Goal: Transaction & Acquisition: Purchase product/service

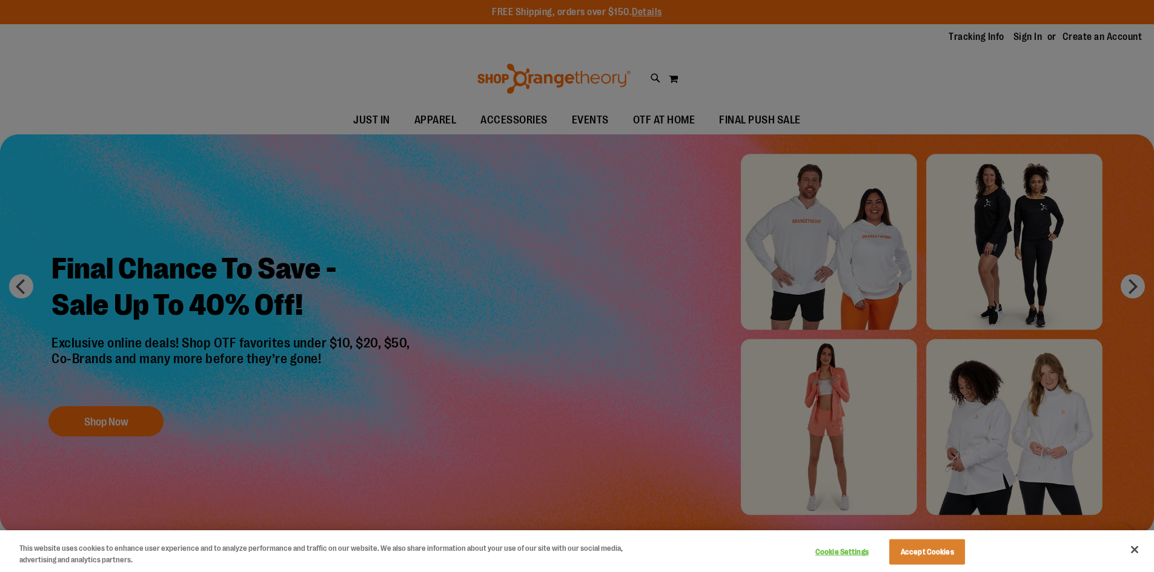
click at [88, 428] on div at bounding box center [577, 286] width 1154 height 572
click at [121, 426] on div at bounding box center [577, 286] width 1154 height 572
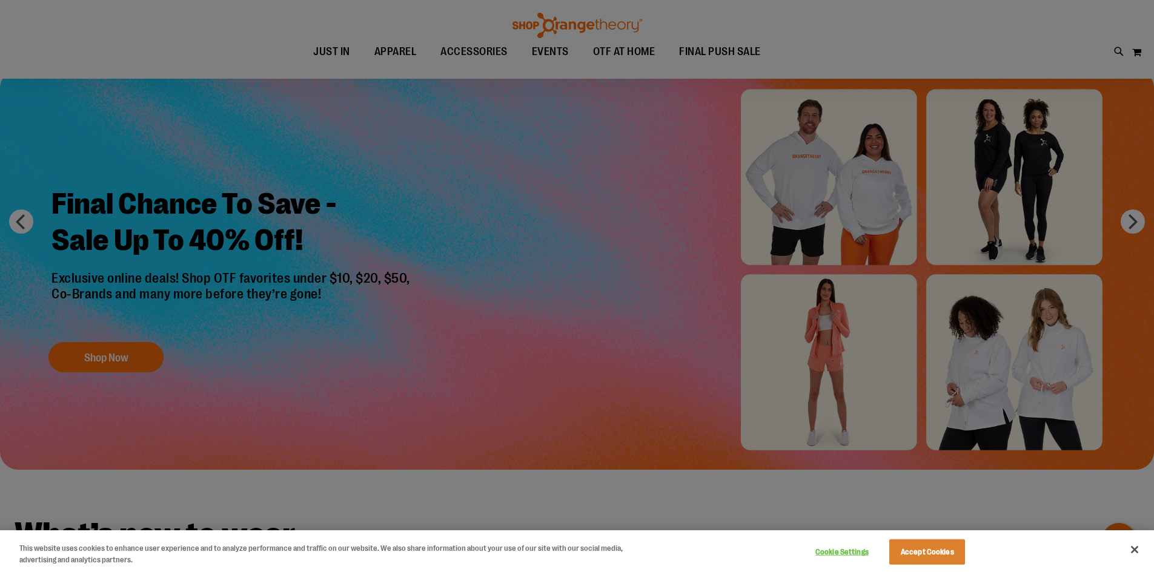
scroll to position [60, 0]
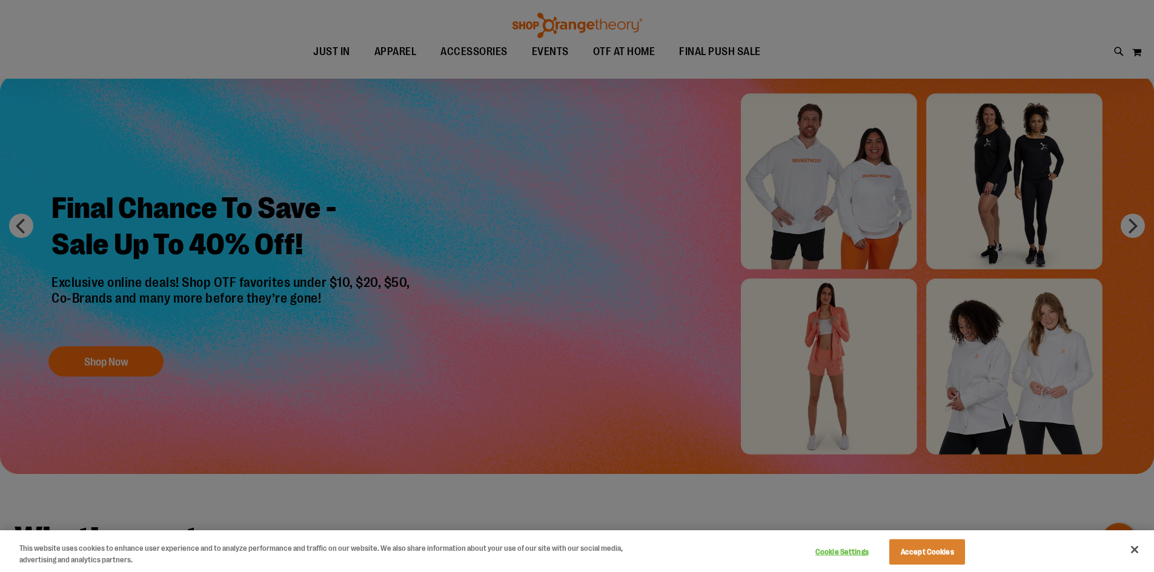
click at [116, 352] on div at bounding box center [577, 286] width 1154 height 572
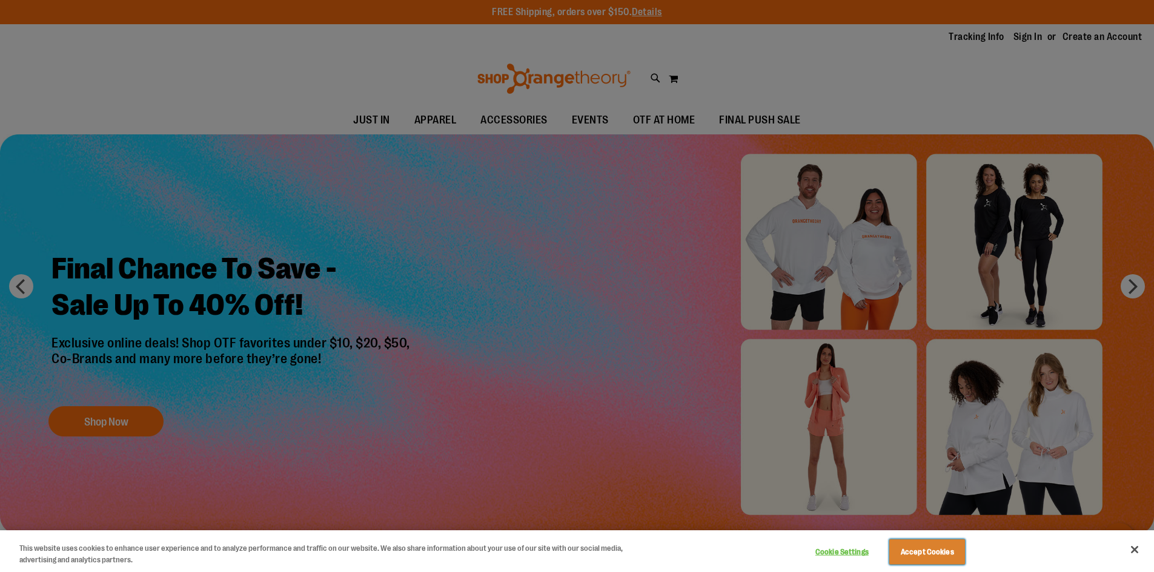
click at [943, 559] on button "Accept Cookies" at bounding box center [927, 552] width 76 height 25
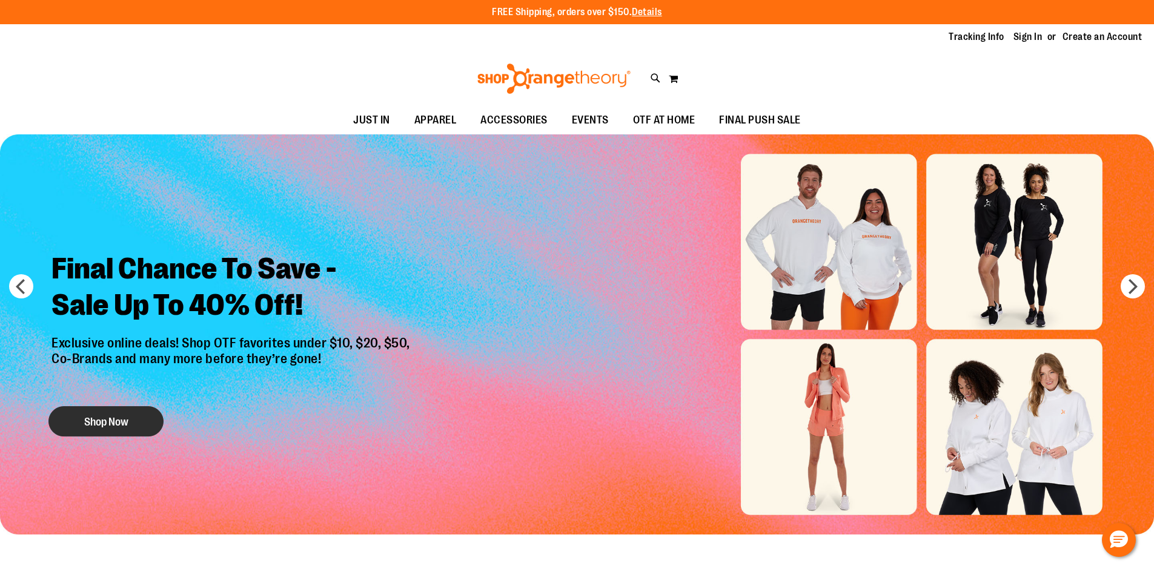
click at [125, 425] on button "Shop Now" at bounding box center [105, 421] width 115 height 30
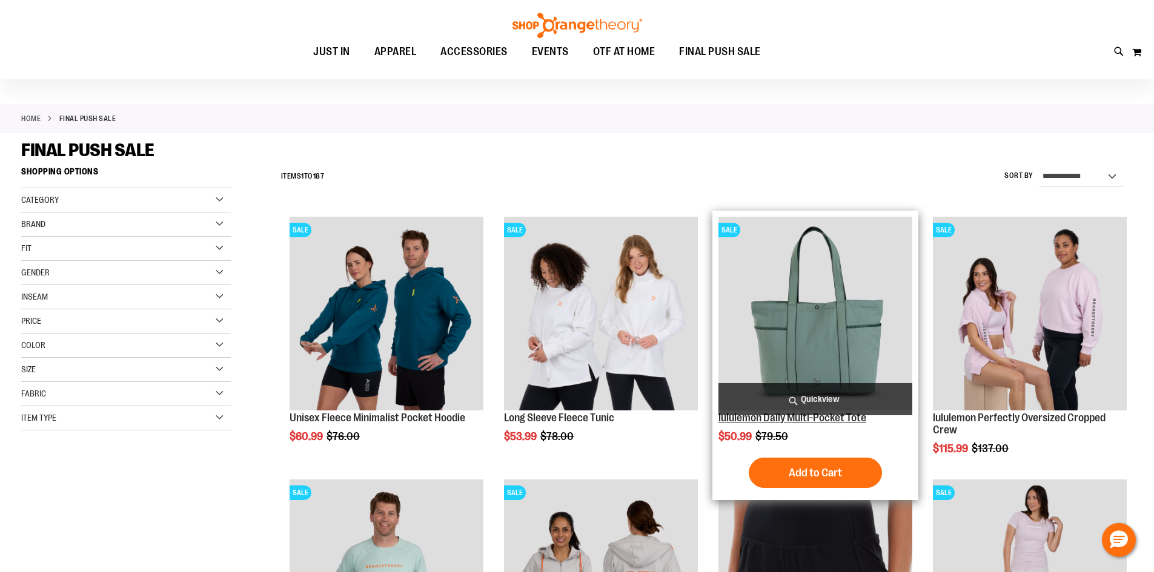
scroll to position [60, 0]
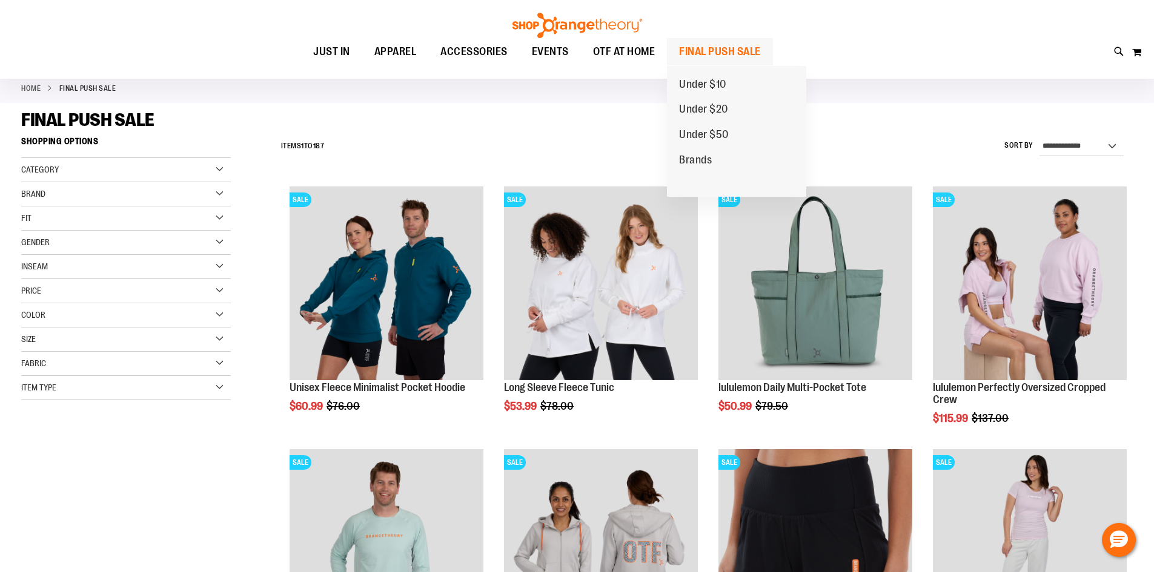
drag, startPoint x: 690, startPoint y: 165, endPoint x: 689, endPoint y: 179, distance: 13.9
click at [689, 179] on ul "Under $10 Under $20 Under $50 Brands" at bounding box center [736, 131] width 139 height 131
click at [693, 156] on span "Brands" at bounding box center [695, 161] width 33 height 15
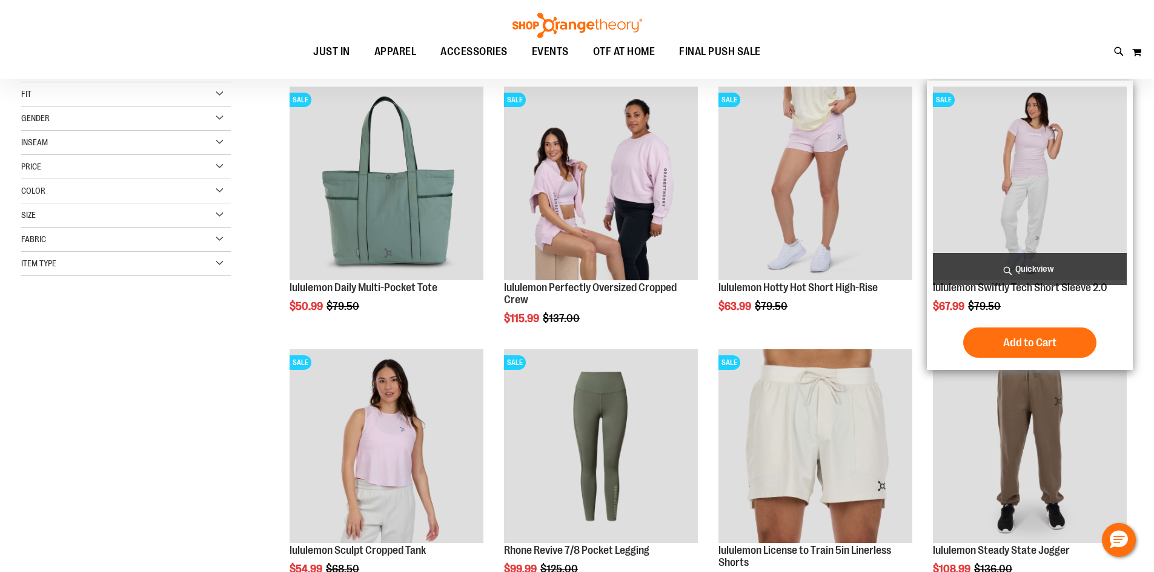
scroll to position [181, 0]
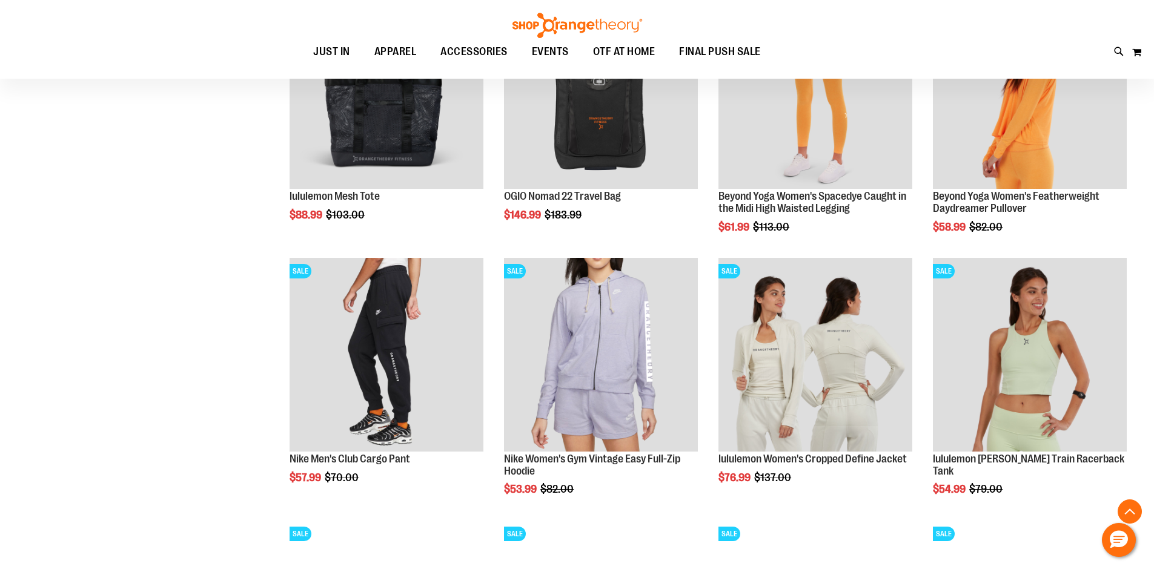
scroll to position [1065, 0]
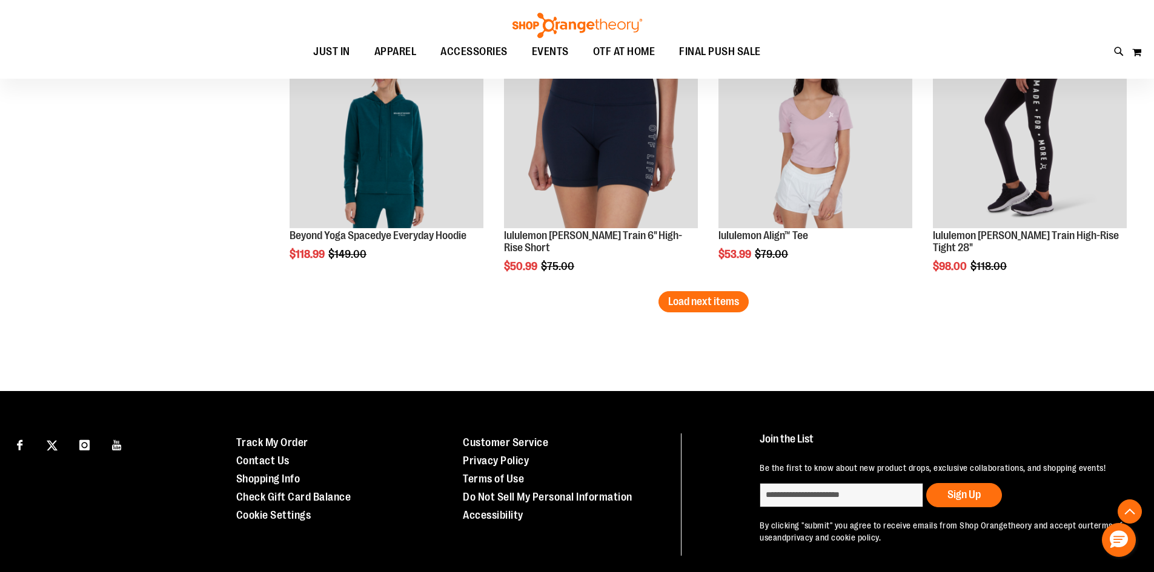
scroll to position [2319, 0]
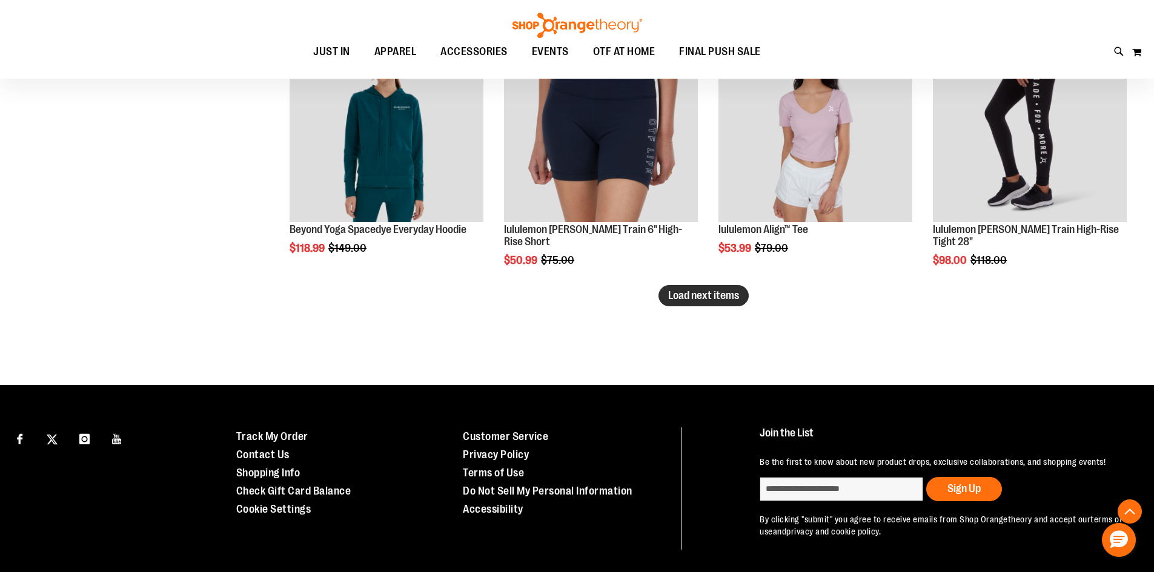
click at [723, 302] on span "Load next items" at bounding box center [703, 295] width 71 height 12
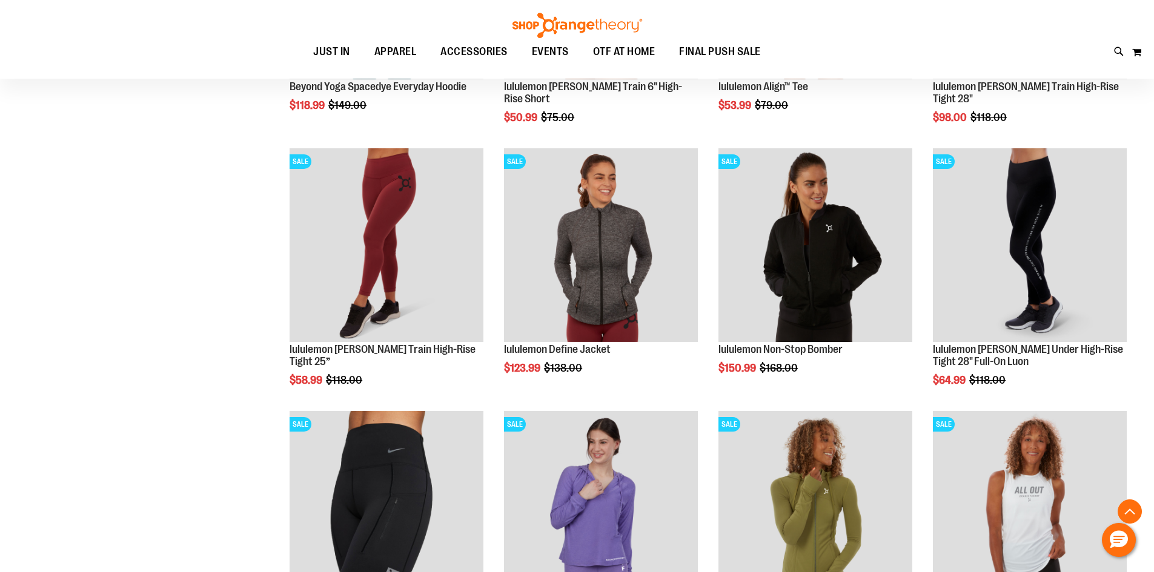
scroll to position [2288, 0]
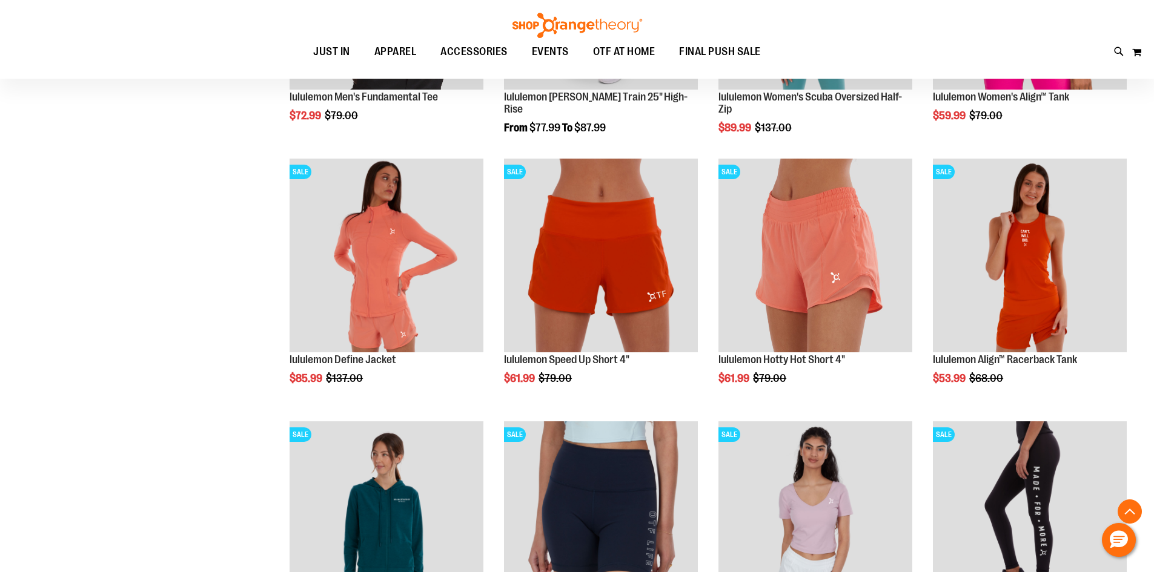
scroll to position [1925, 0]
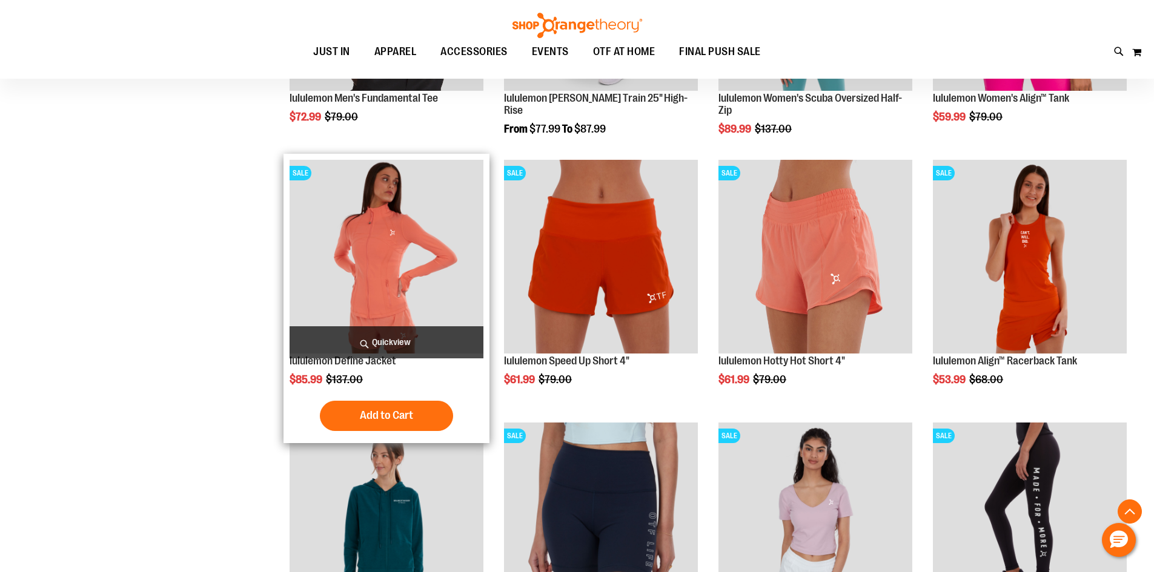
click at [395, 276] on img "product" at bounding box center [386, 257] width 194 height 194
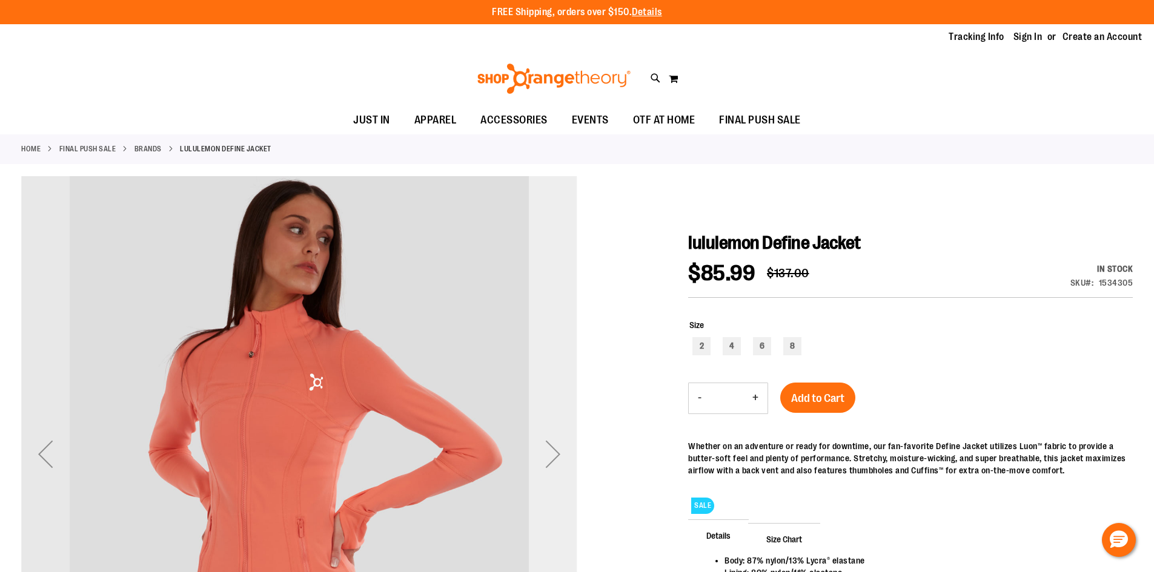
click at [566, 458] on div "Next" at bounding box center [553, 454] width 48 height 48
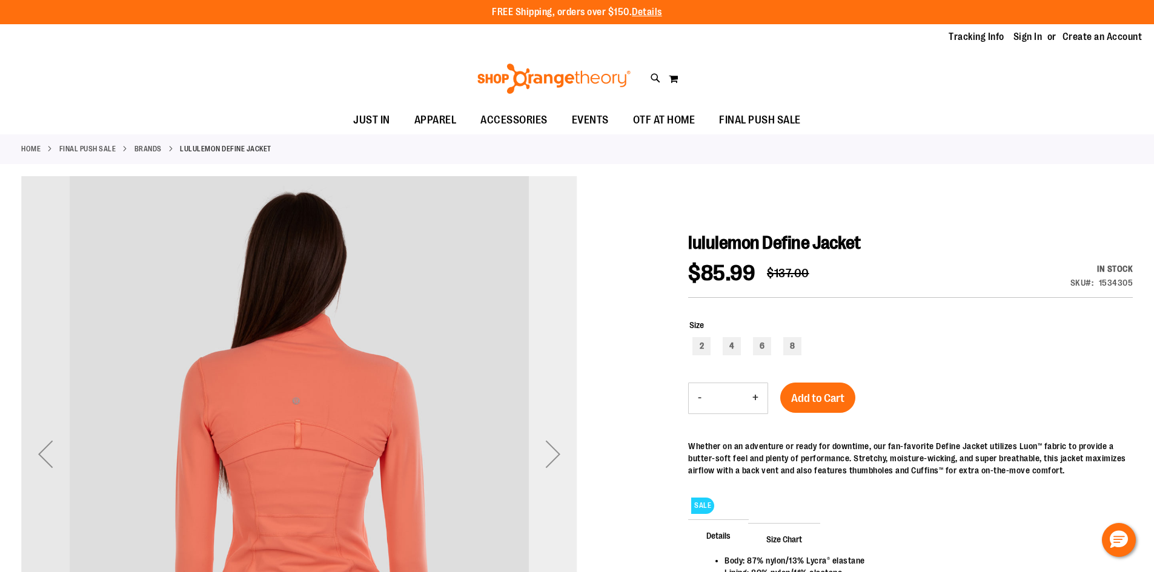
click at [566, 458] on div "Next" at bounding box center [553, 454] width 48 height 48
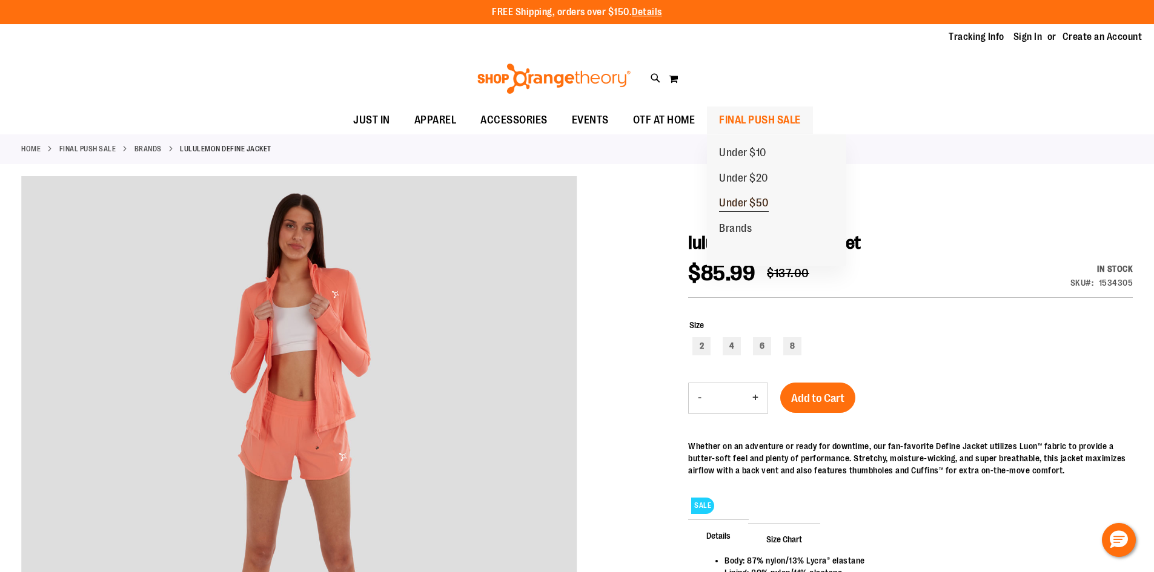
click at [752, 202] on span "Under $50" at bounding box center [744, 204] width 50 height 15
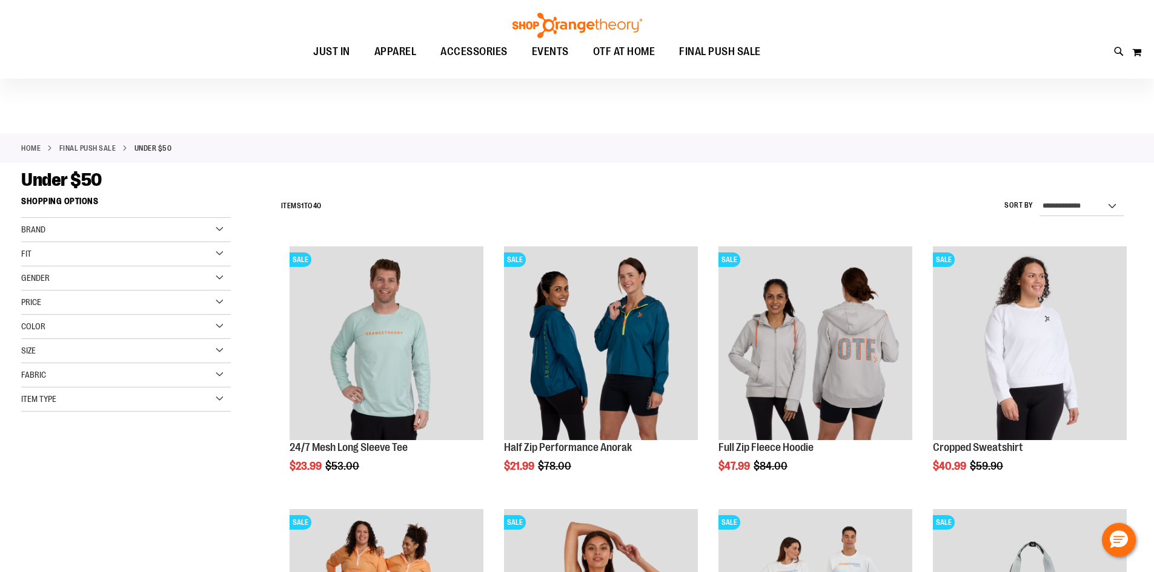
scroll to position [60, 0]
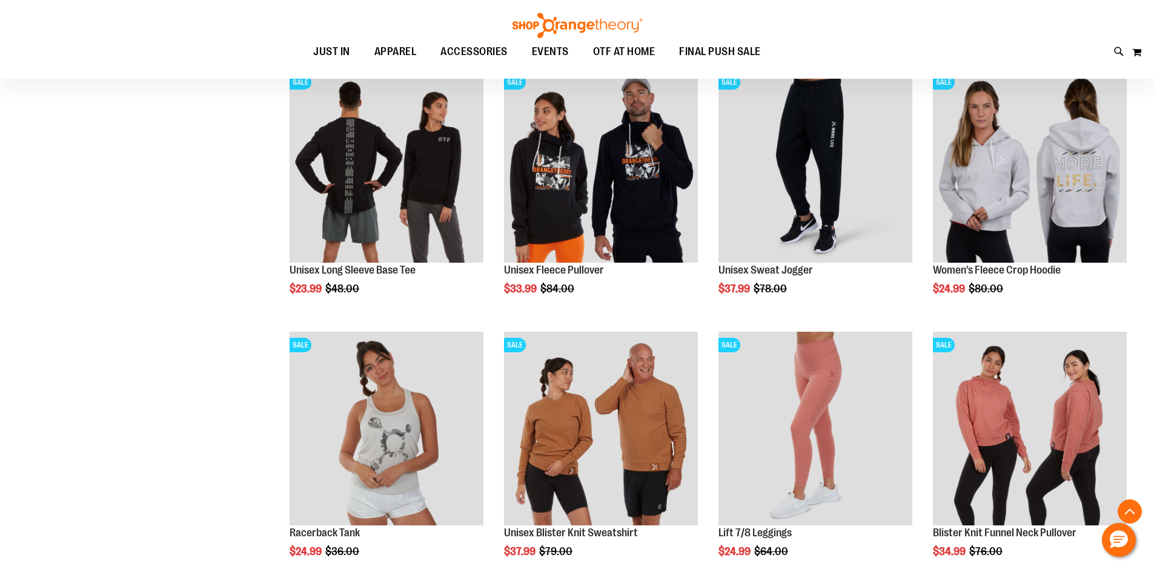
scroll to position [968, 0]
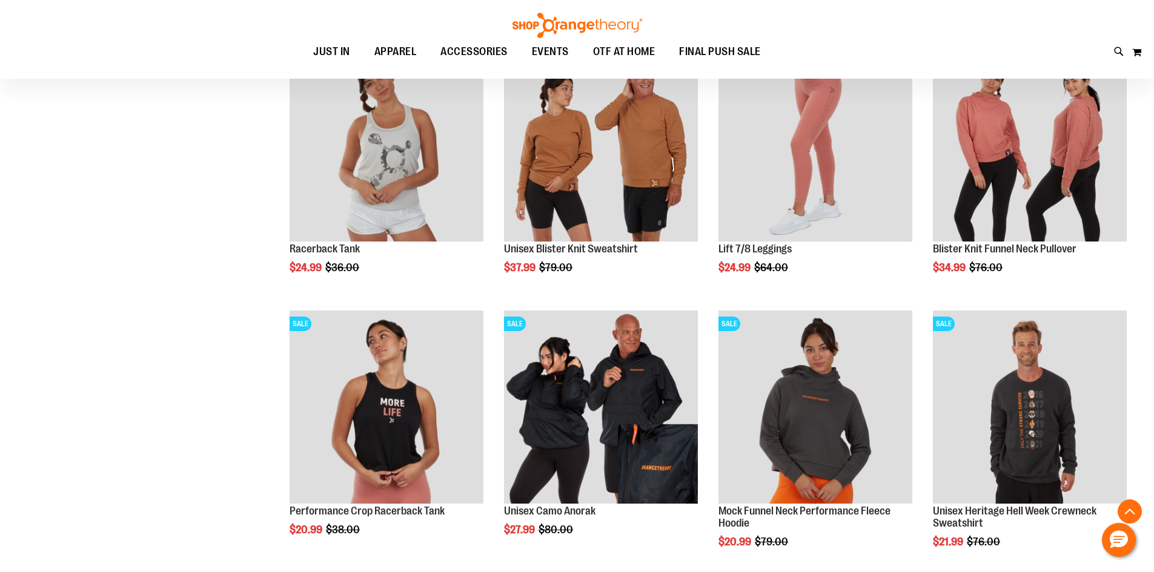
scroll to position [1271, 0]
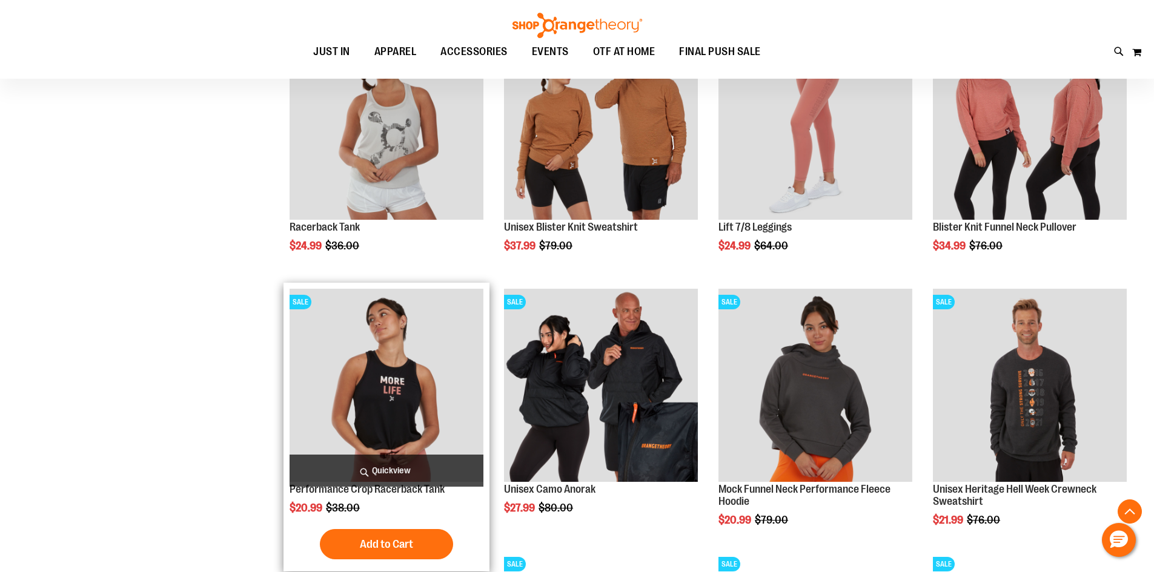
click at [378, 372] on img "product" at bounding box center [386, 386] width 194 height 194
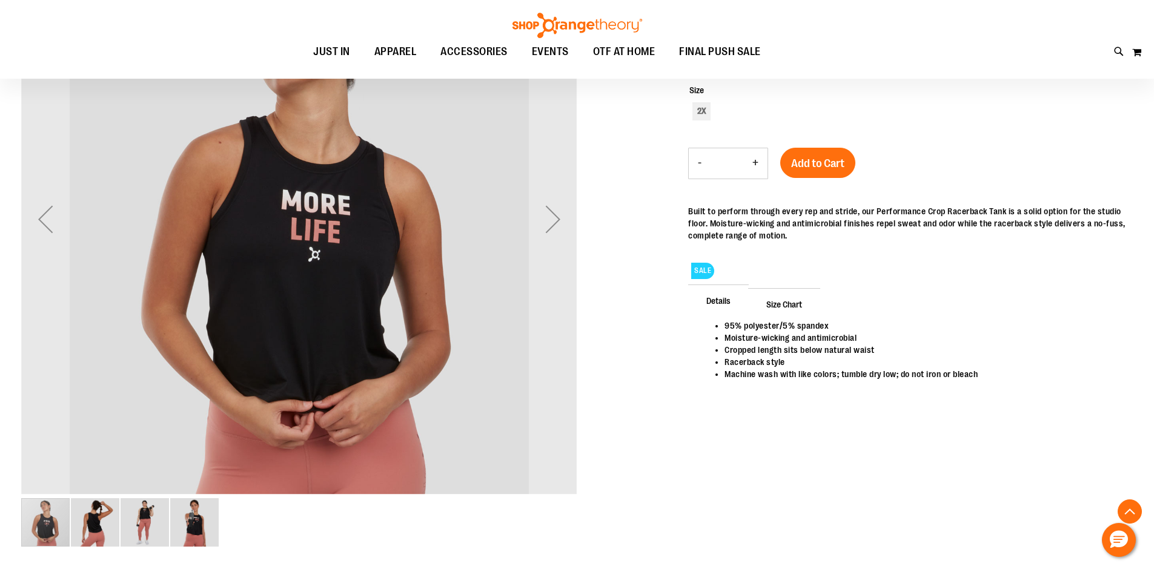
scroll to position [242, 0]
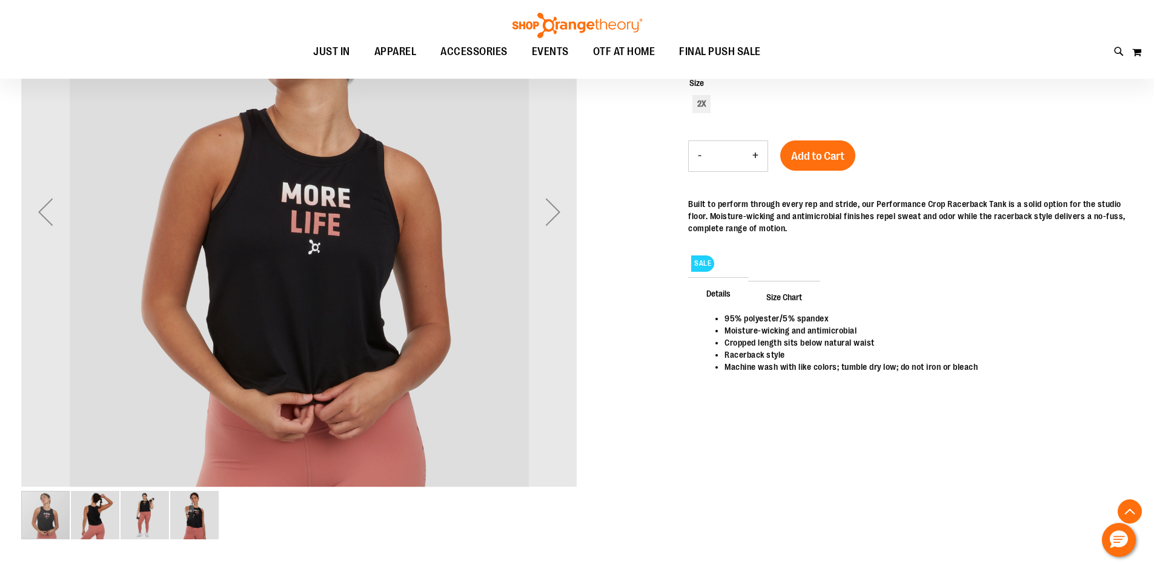
click at [102, 511] on img "image 2 of 4" at bounding box center [95, 515] width 48 height 48
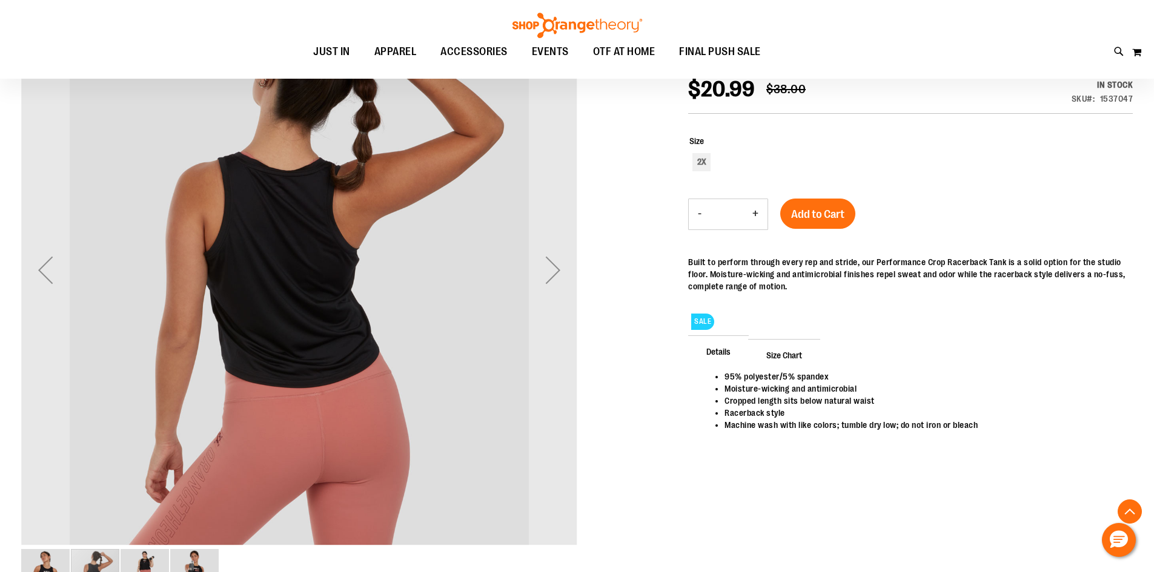
scroll to position [121, 0]
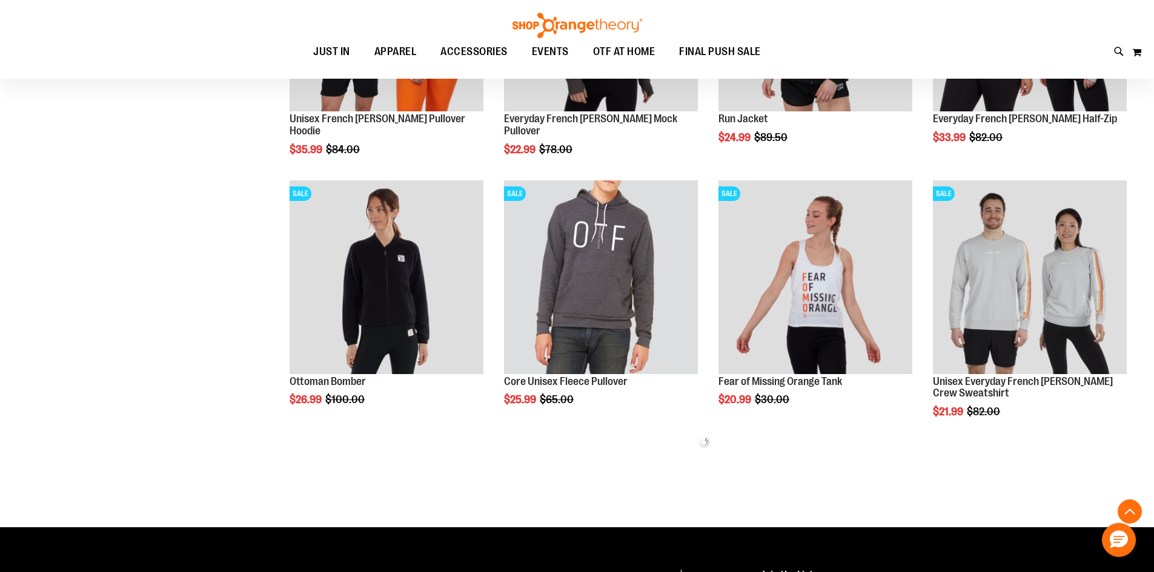
scroll to position [440, 0]
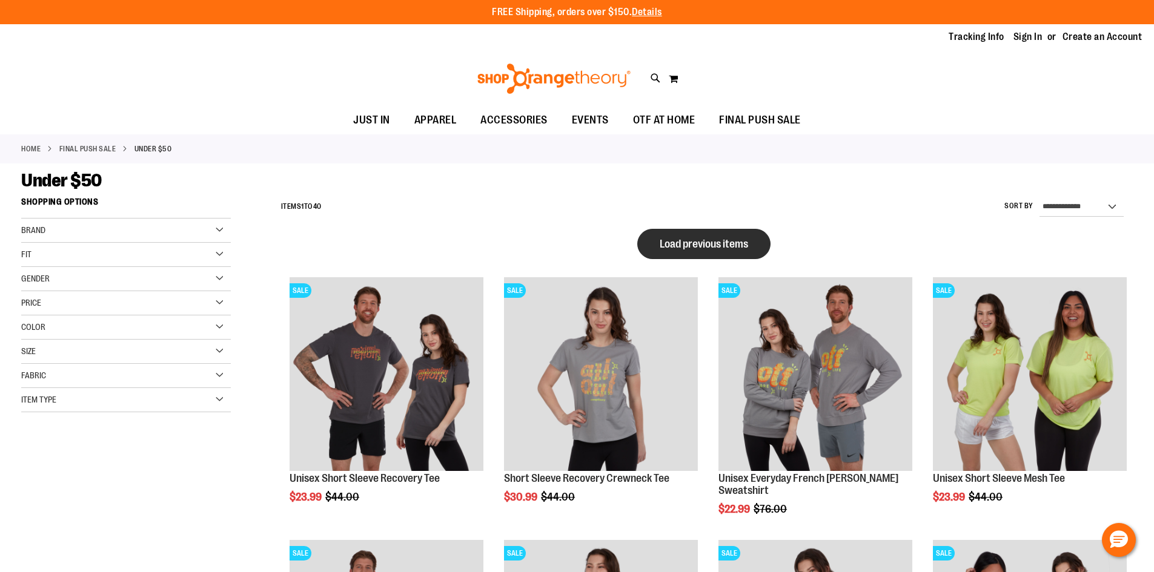
click at [695, 244] on span "Load previous items" at bounding box center [703, 244] width 88 height 12
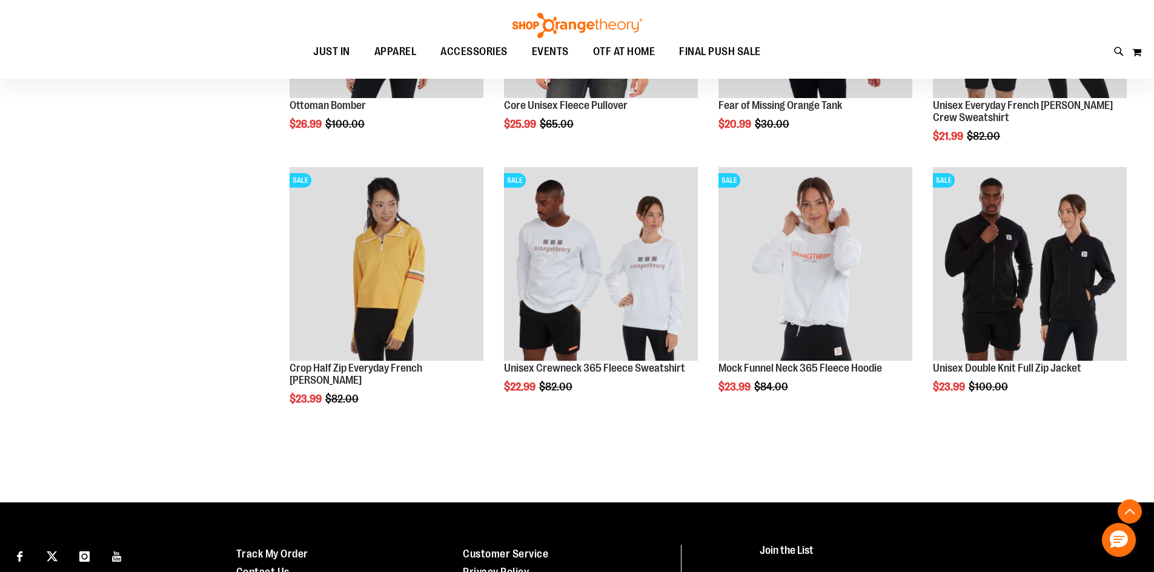
scroll to position [1695, 0]
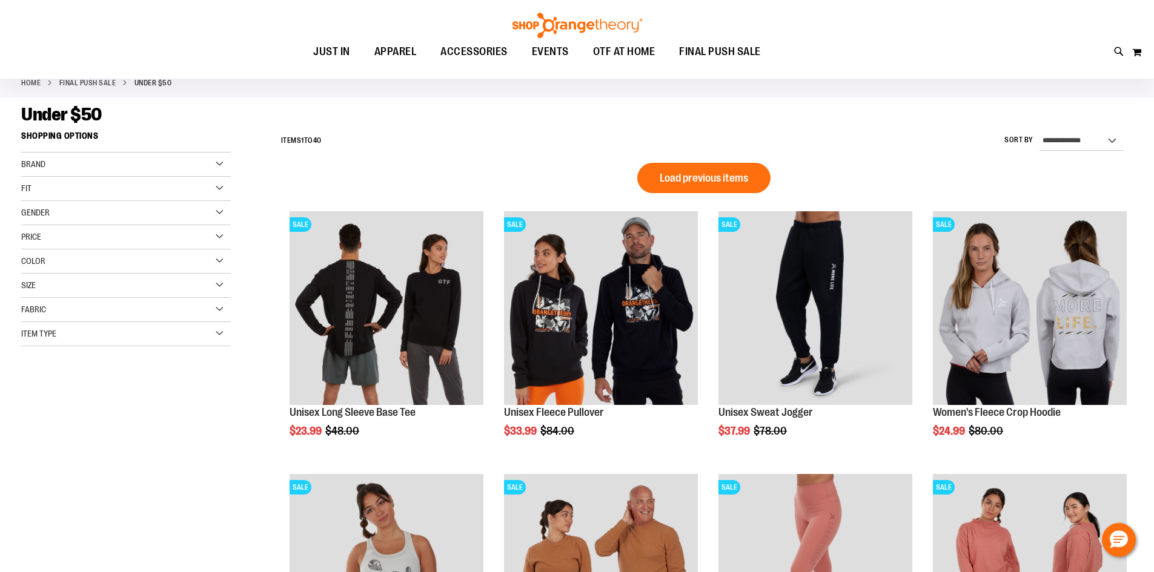
scroll to position [58, 0]
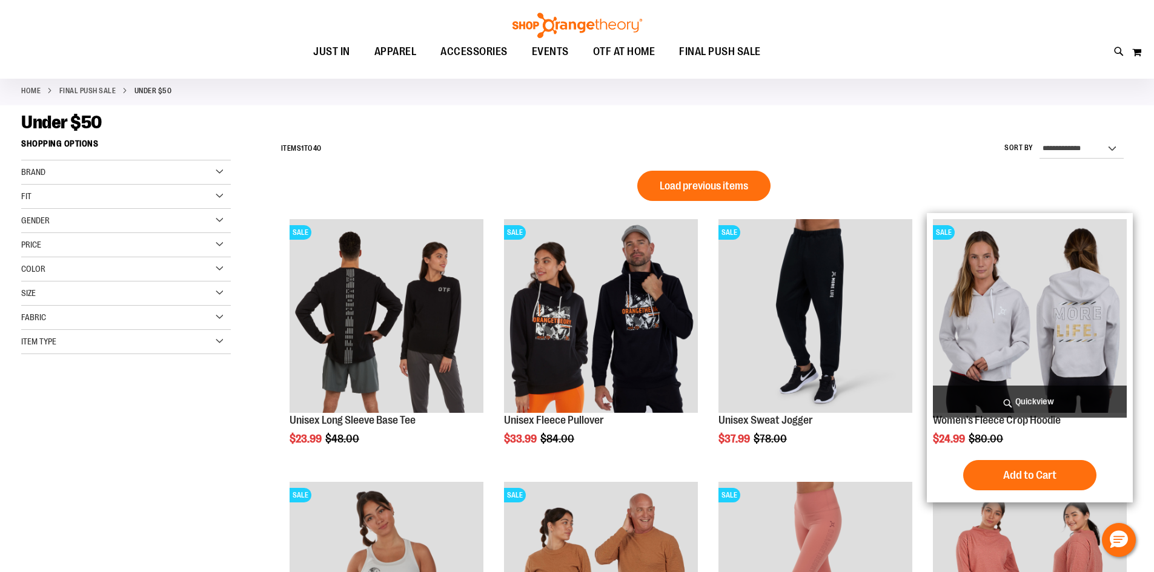
click at [1009, 309] on img "product" at bounding box center [1030, 316] width 194 height 194
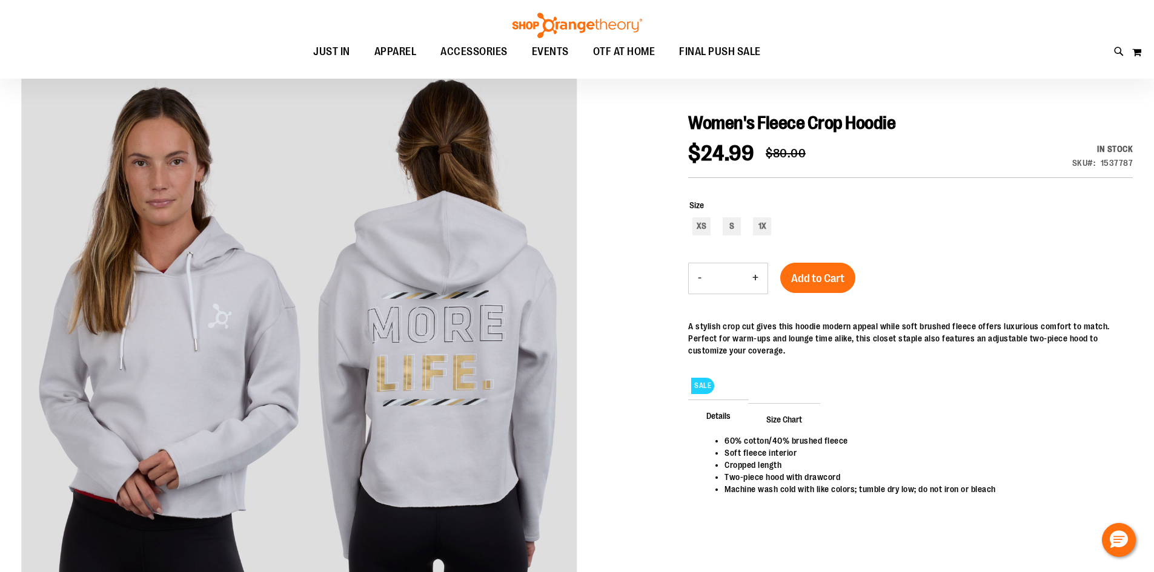
scroll to position [121, 0]
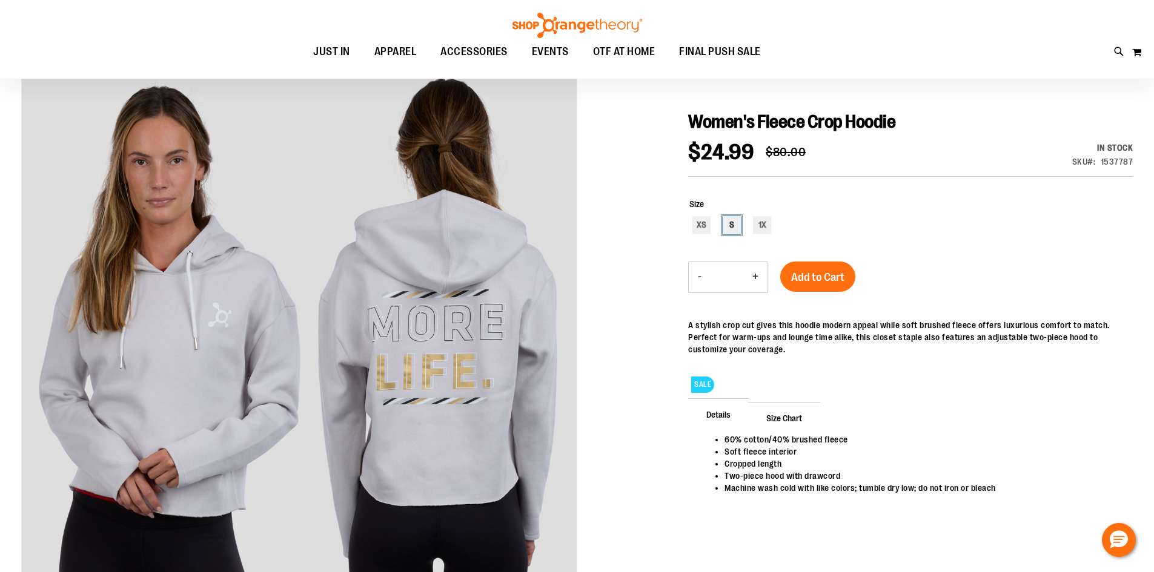
click at [735, 228] on div "S" at bounding box center [731, 225] width 18 height 18
type input "***"
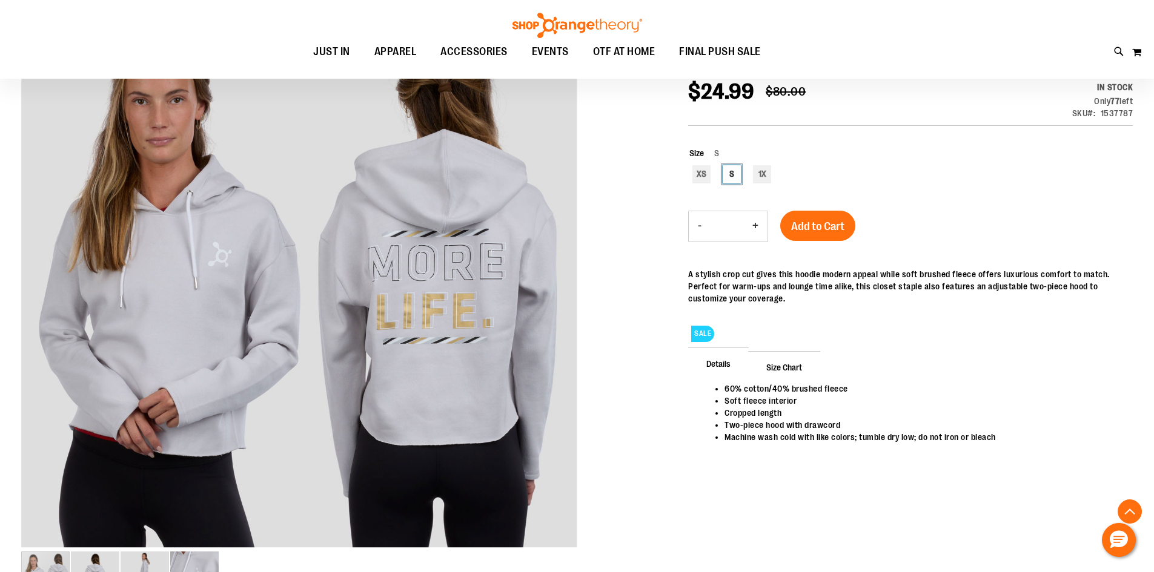
scroll to position [242, 0]
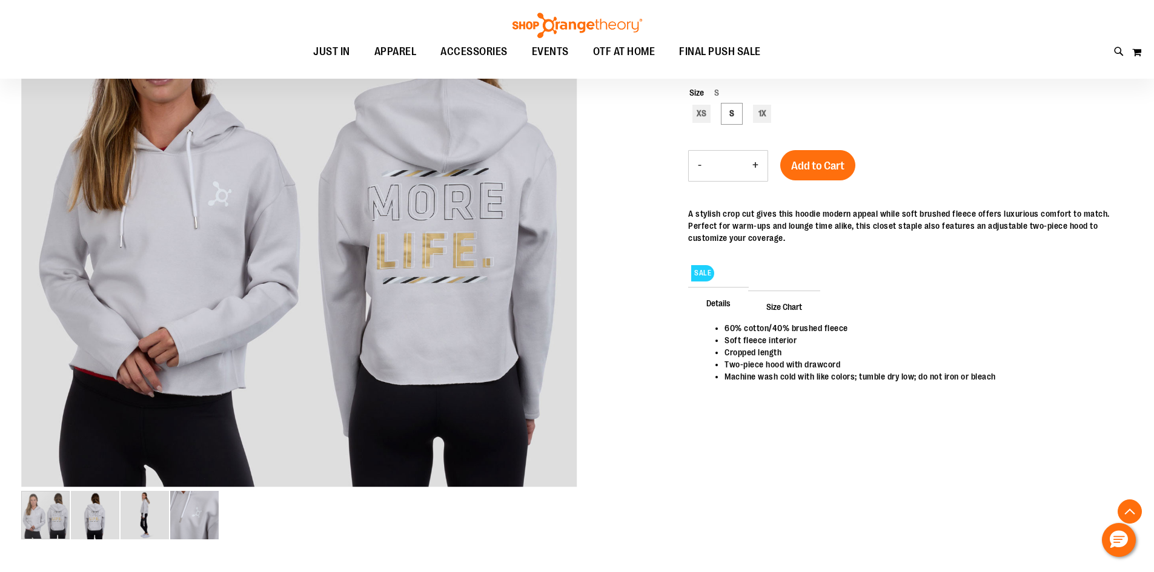
click at [787, 309] on span "Size Chart" at bounding box center [784, 306] width 72 height 31
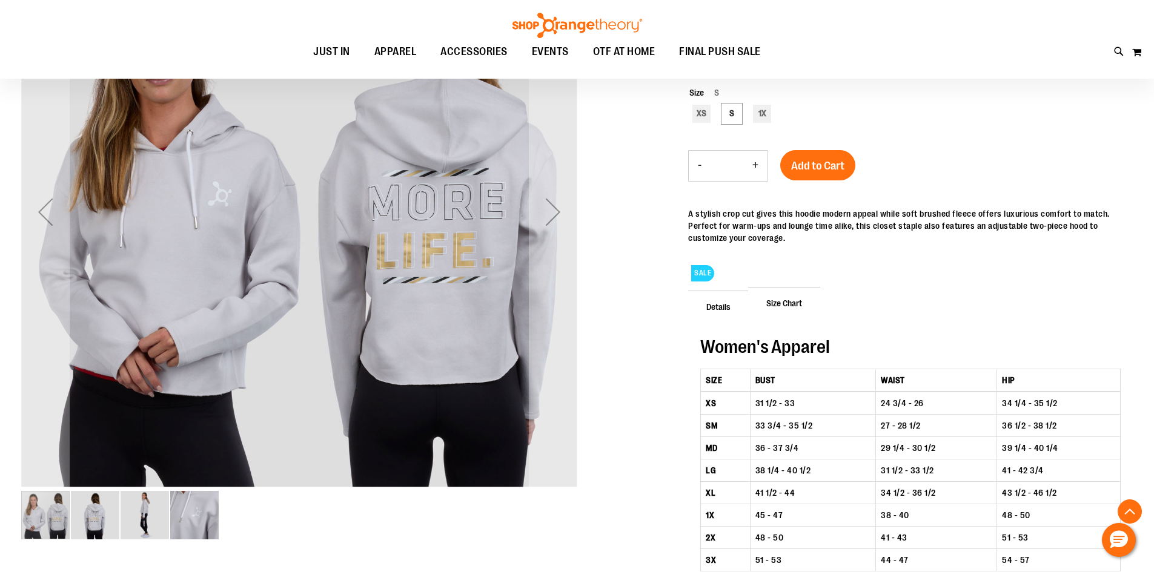
click at [96, 526] on img "image 2 of 4" at bounding box center [95, 515] width 48 height 48
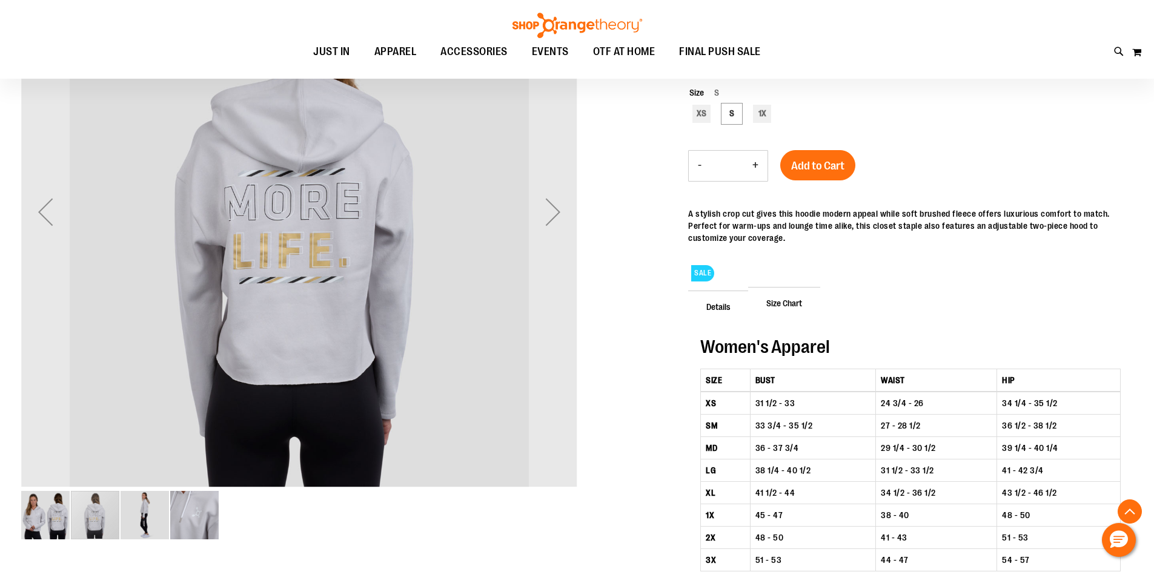
click at [145, 517] on img "image 3 of 4" at bounding box center [145, 515] width 48 height 48
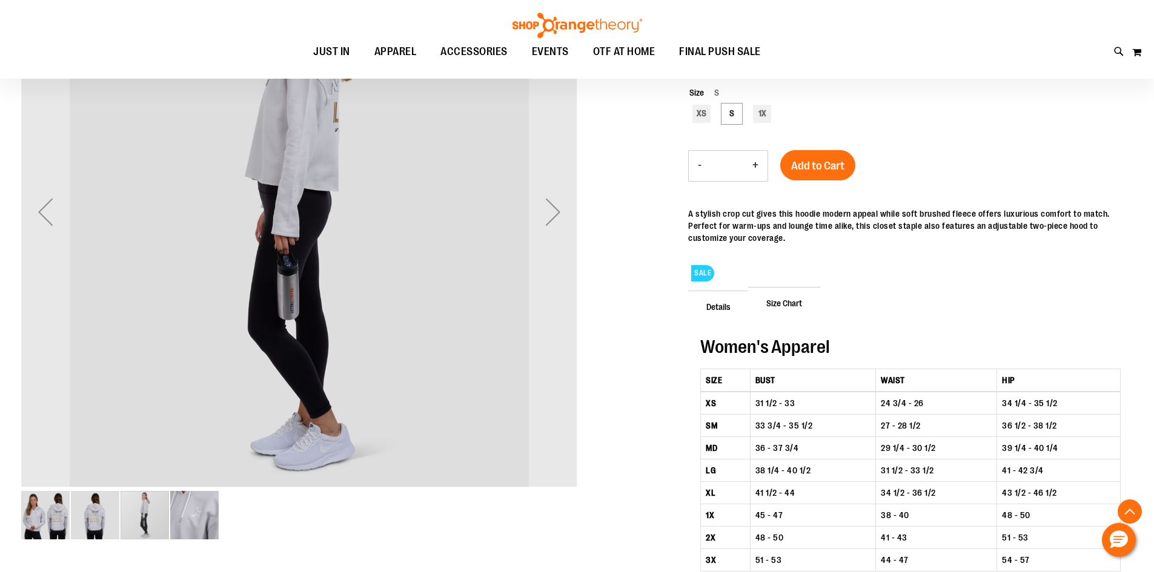
scroll to position [181, 0]
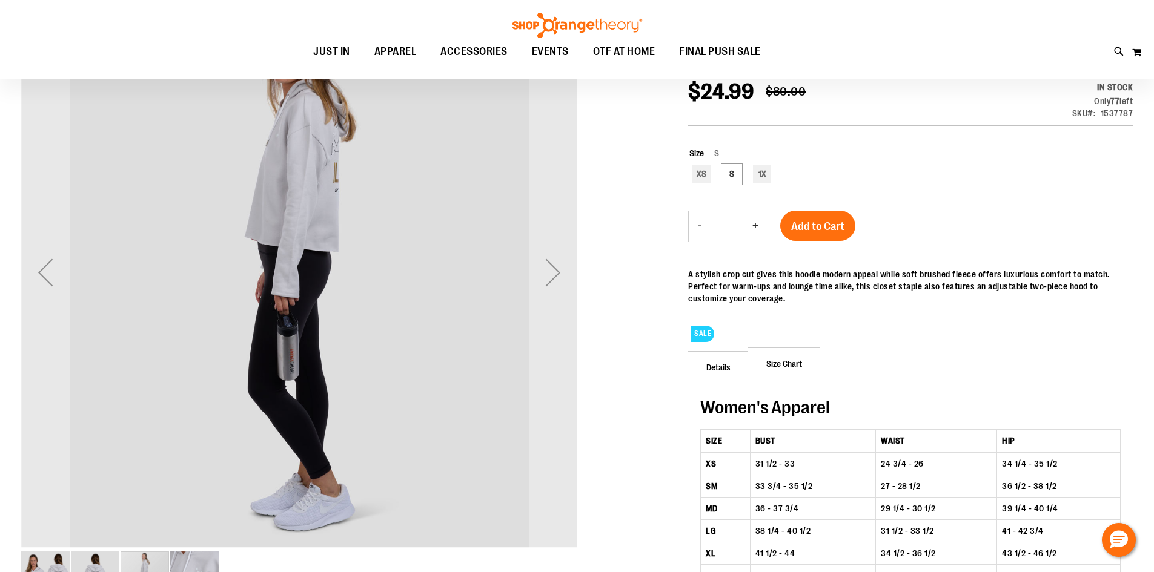
click at [208, 567] on img "image 4 of 4" at bounding box center [194, 576] width 48 height 48
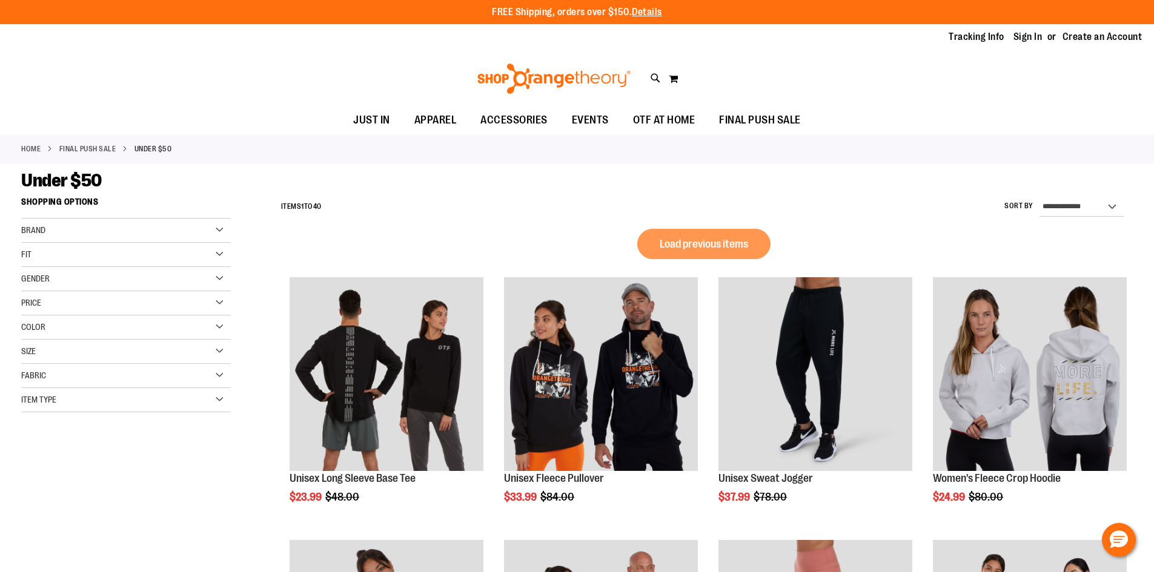
scroll to position [58, 0]
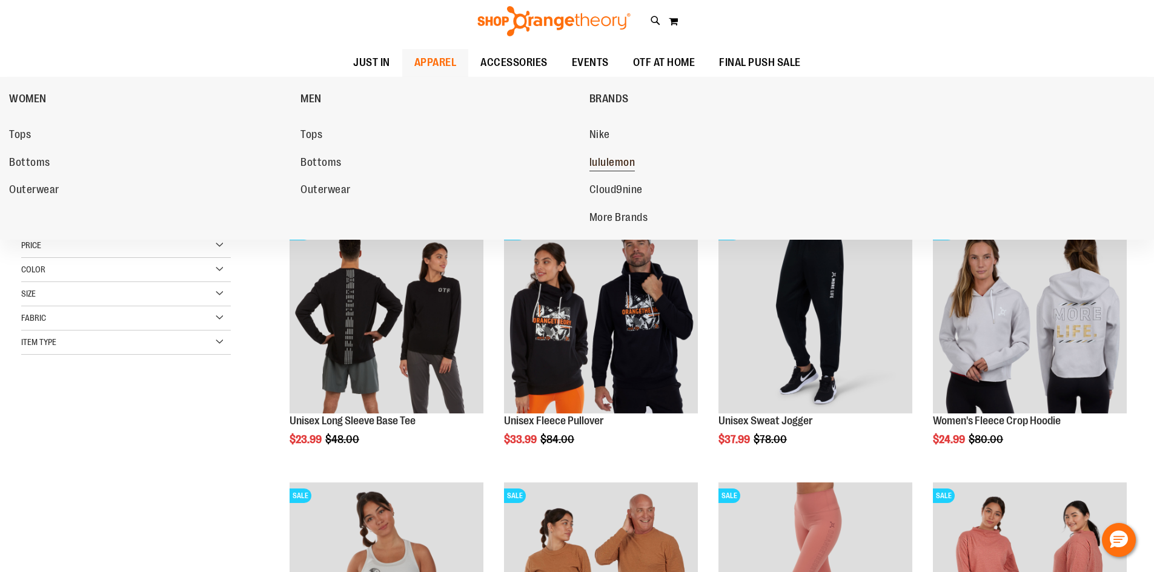
click at [613, 165] on span "lululemon" at bounding box center [612, 163] width 46 height 15
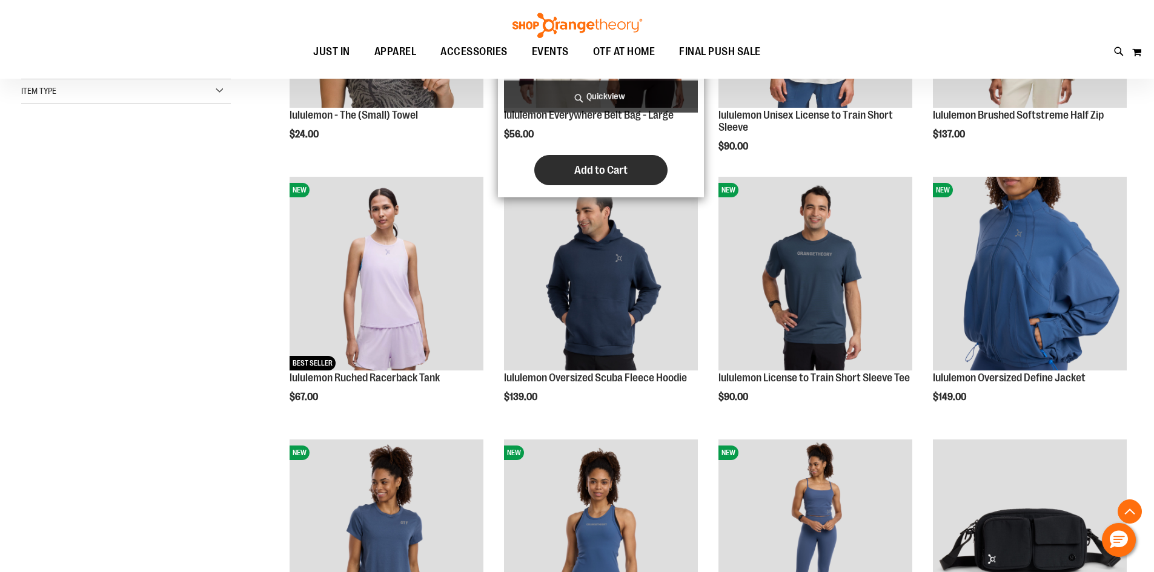
scroll to position [363, 0]
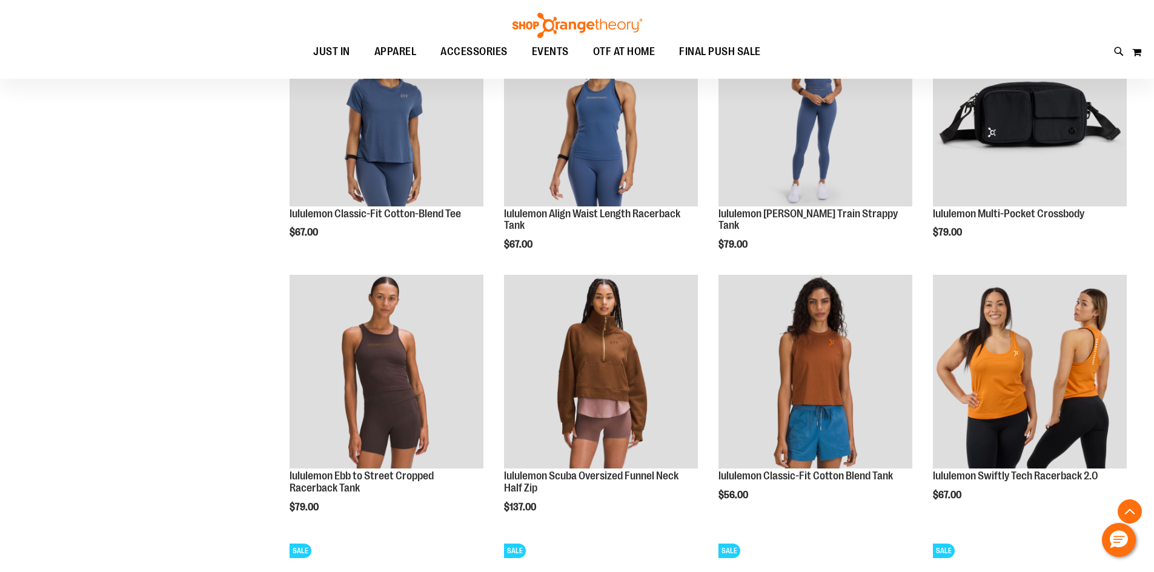
scroll to position [787, 0]
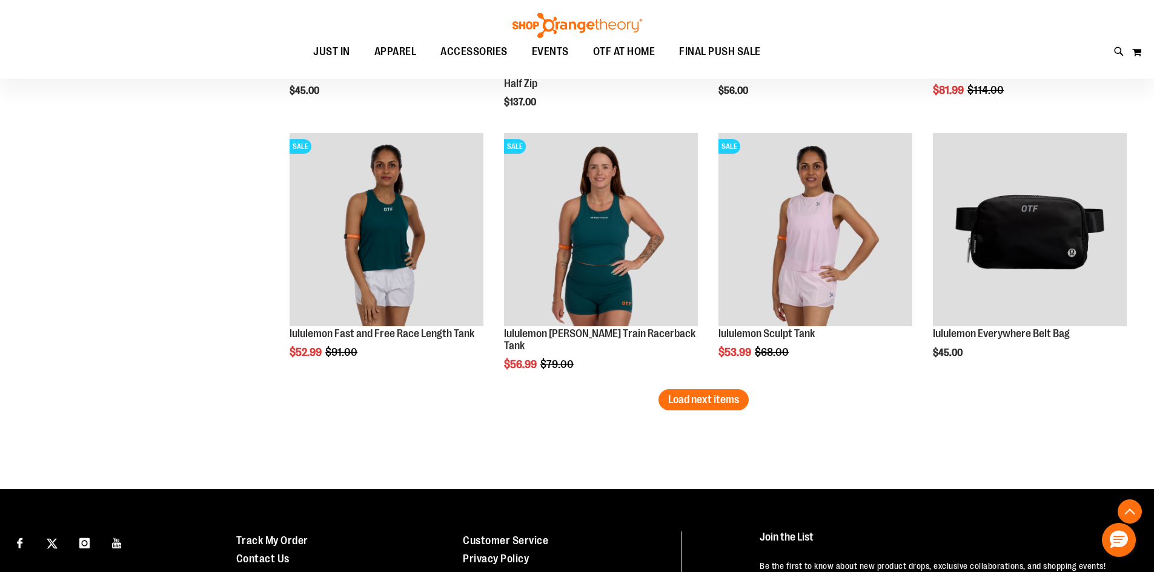
scroll to position [2240, 0]
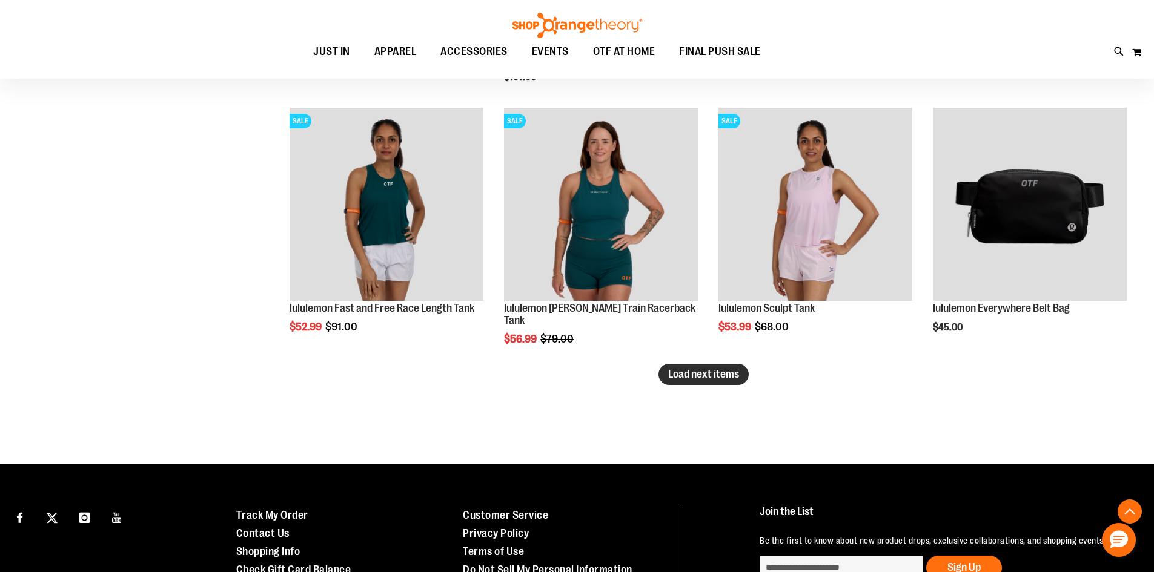
click at [690, 378] on span "Load next items" at bounding box center [703, 374] width 71 height 12
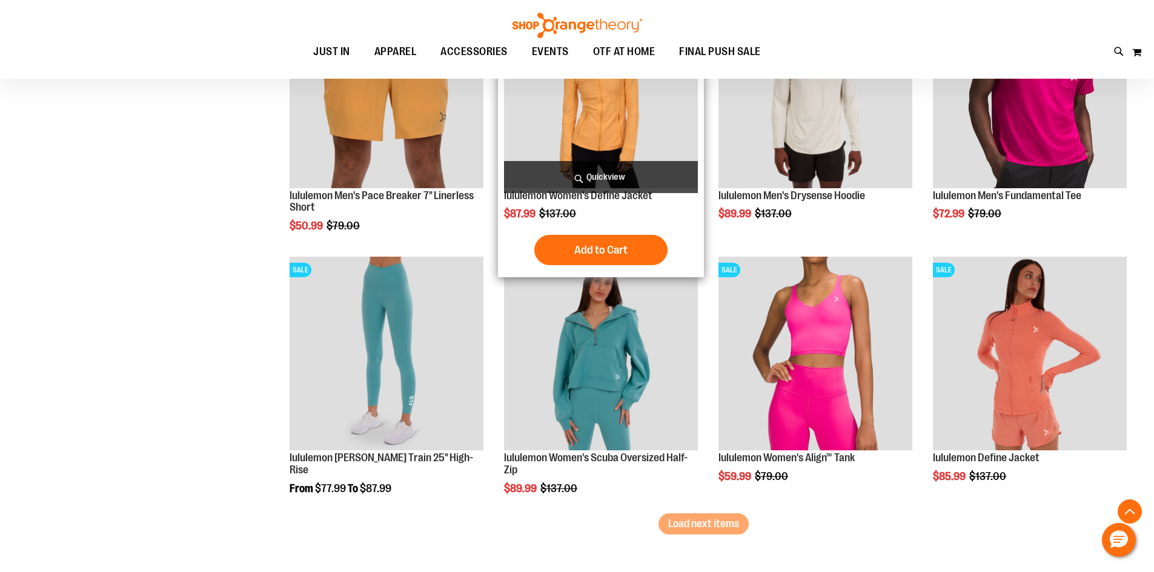
scroll to position [2906, 0]
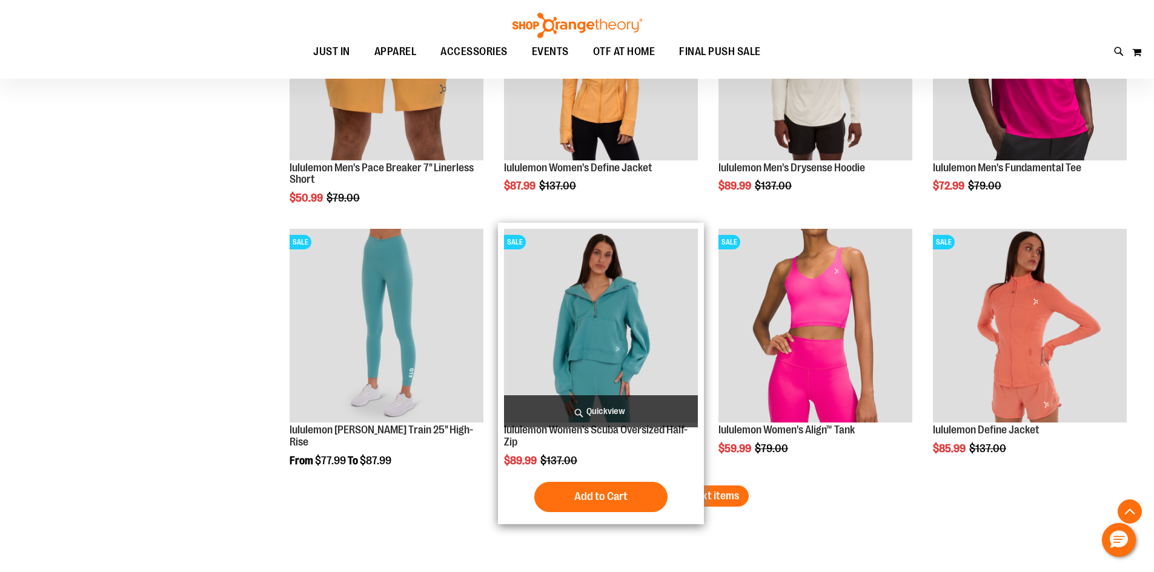
click at [599, 317] on img "product" at bounding box center [601, 326] width 194 height 194
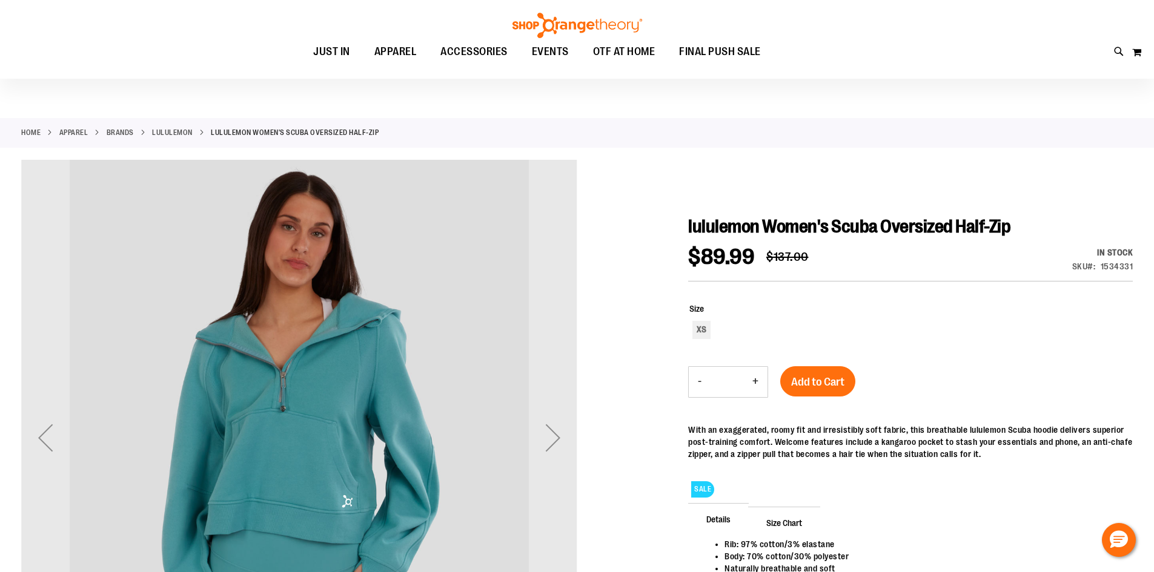
scroll to position [61, 0]
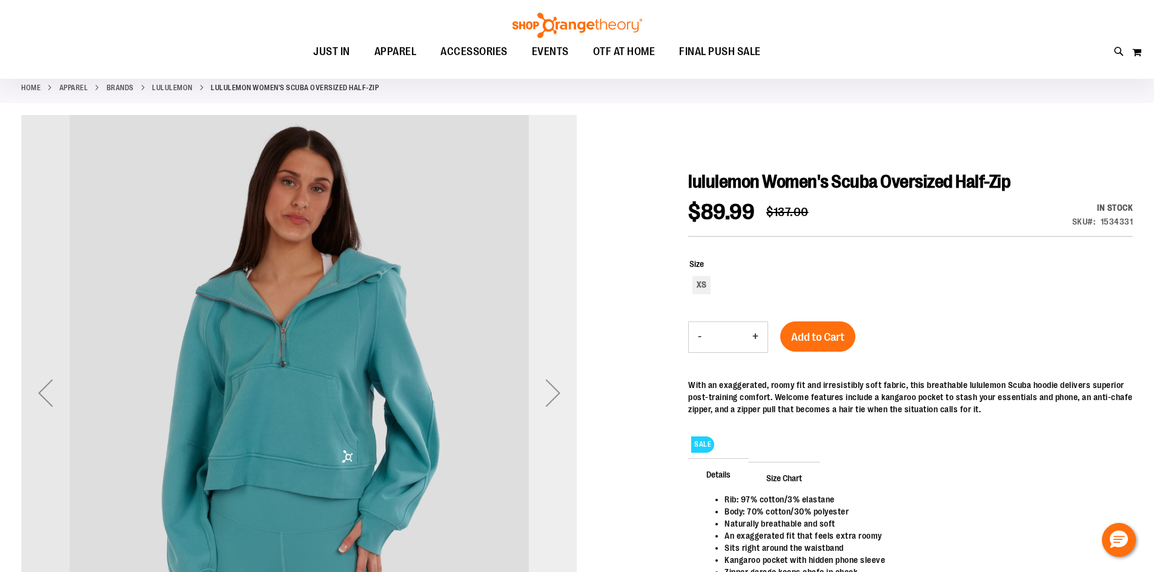
click at [555, 402] on div "Next" at bounding box center [553, 393] width 48 height 48
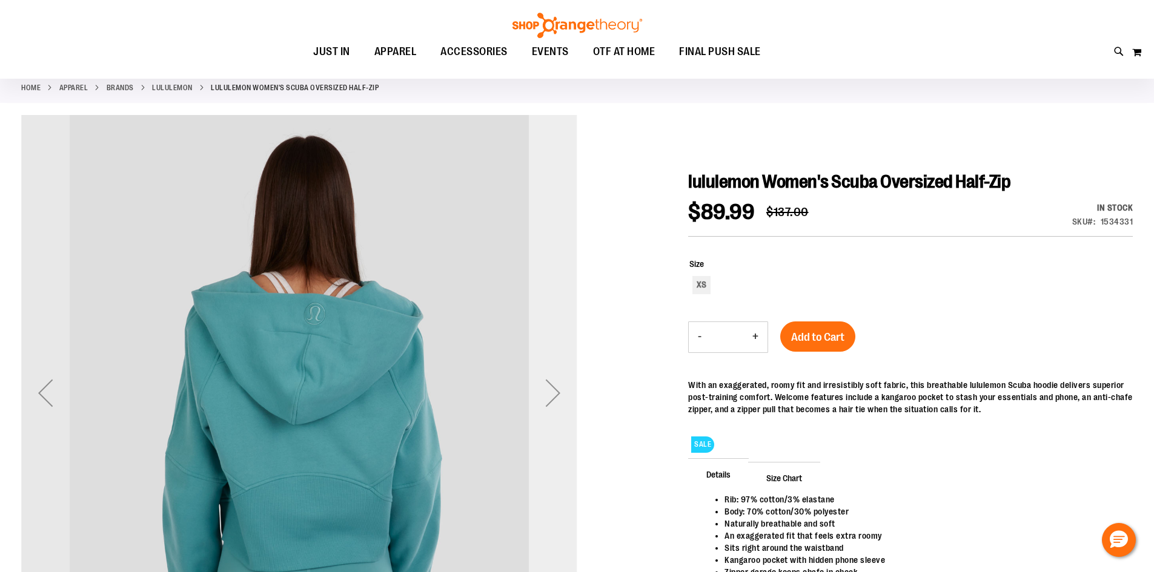
click at [555, 402] on div "Next" at bounding box center [553, 393] width 48 height 48
